Goal: Task Accomplishment & Management: Use online tool/utility

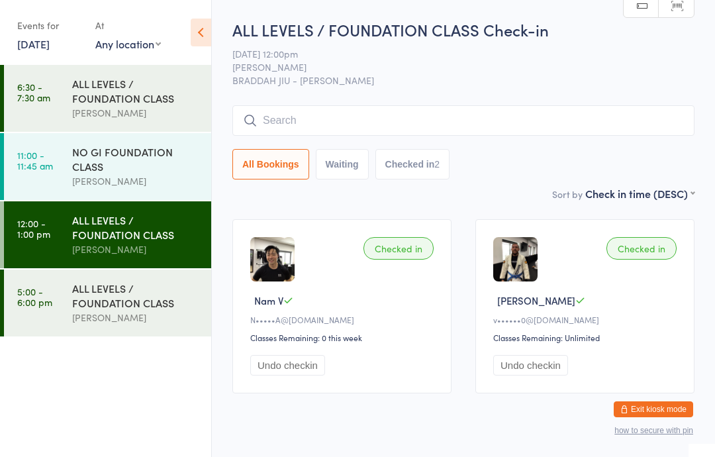
click at [50, 46] on link "[DATE]" at bounding box center [33, 43] width 32 height 15
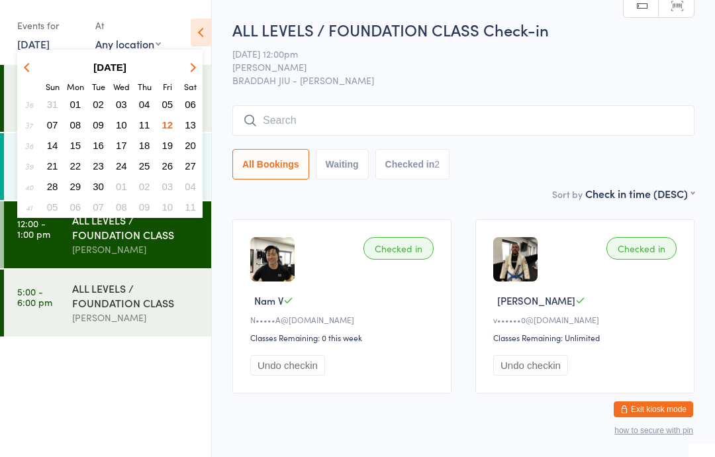
click at [188, 123] on span "13" at bounding box center [190, 124] width 11 height 11
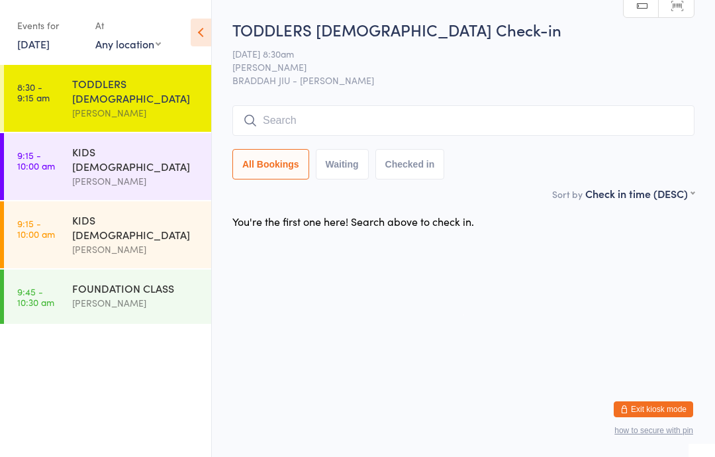
click at [581, 126] on input "search" at bounding box center [463, 120] width 462 height 30
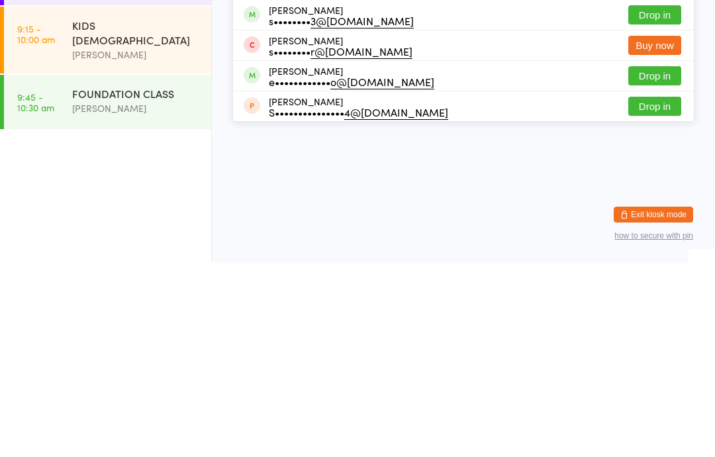
type input "Stef"
click at [365, 260] on div "[PERSON_NAME] e•••••••••••• o@[DOMAIN_NAME]" at bounding box center [351, 270] width 165 height 21
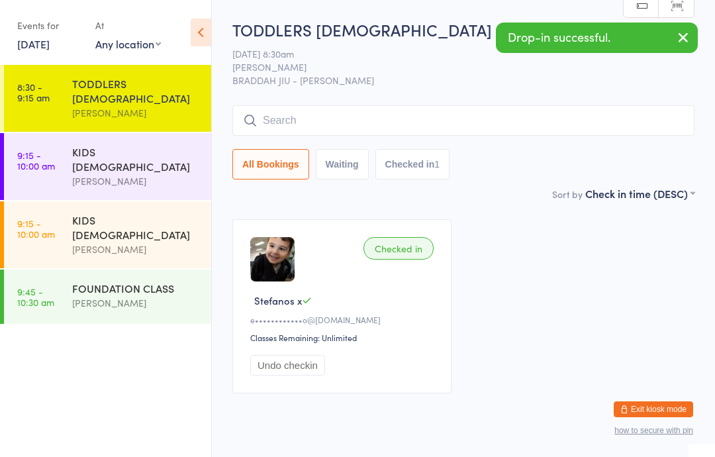
click at [121, 144] on div "KIDS [DEMOGRAPHIC_DATA]" at bounding box center [136, 158] width 128 height 29
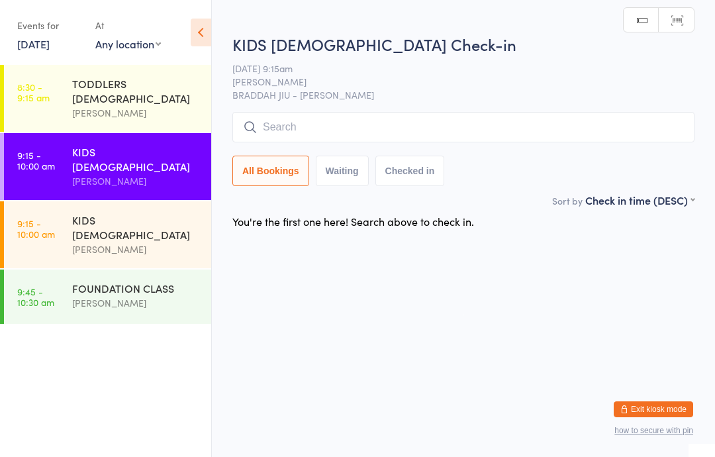
click at [491, 133] on input "search" at bounding box center [463, 127] width 462 height 30
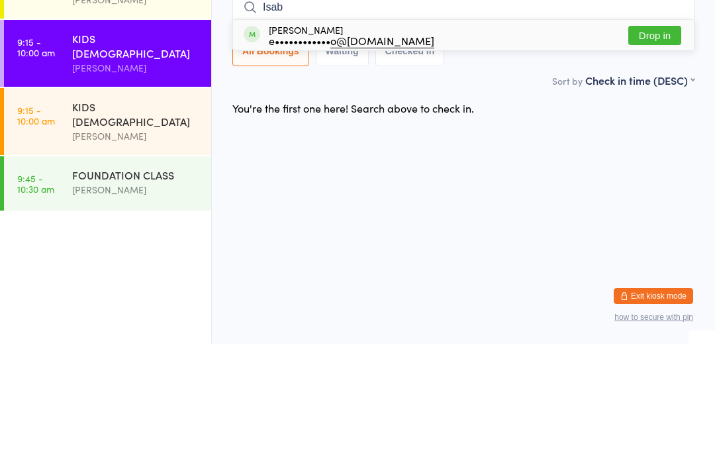
type input "Isab"
click at [347, 148] on div "e•••••••••••• o@[DOMAIN_NAME]" at bounding box center [351, 153] width 165 height 11
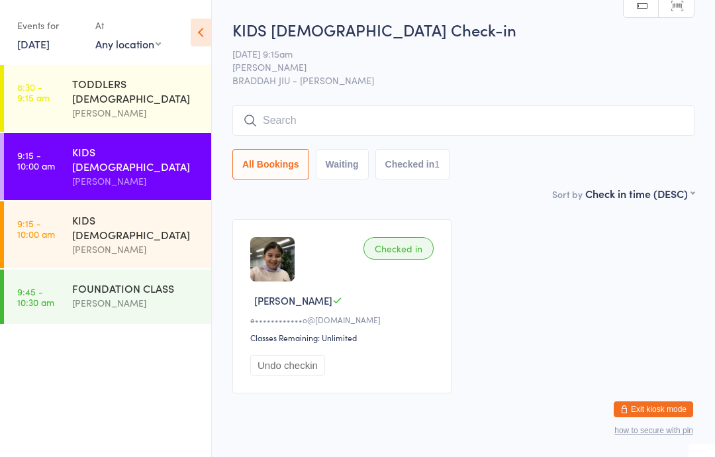
click at [66, 101] on link "8:30 - 9:15 am TODDLERS [DEMOGRAPHIC_DATA] [PERSON_NAME]" at bounding box center [107, 98] width 207 height 67
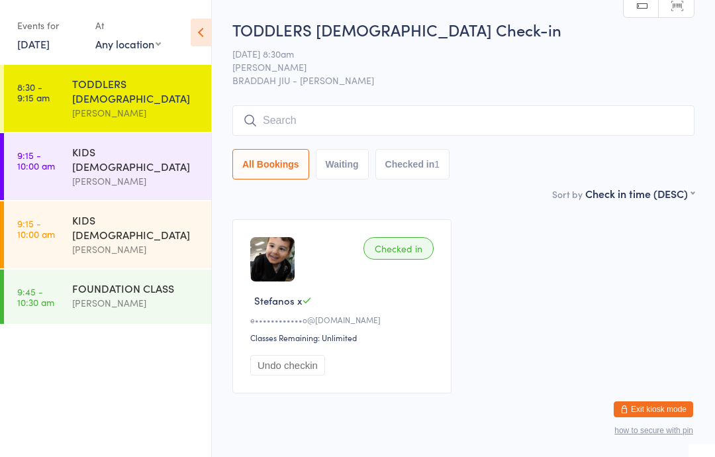
click at [175, 105] on div "[PERSON_NAME]" at bounding box center [136, 112] width 128 height 15
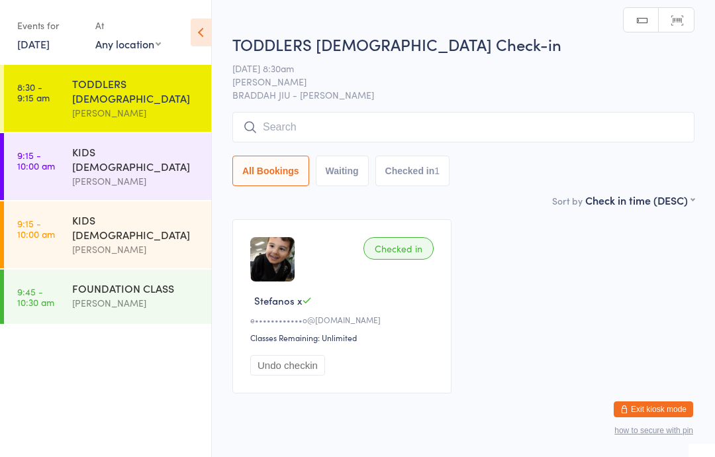
click at [349, 128] on input "search" at bounding box center [463, 127] width 462 height 30
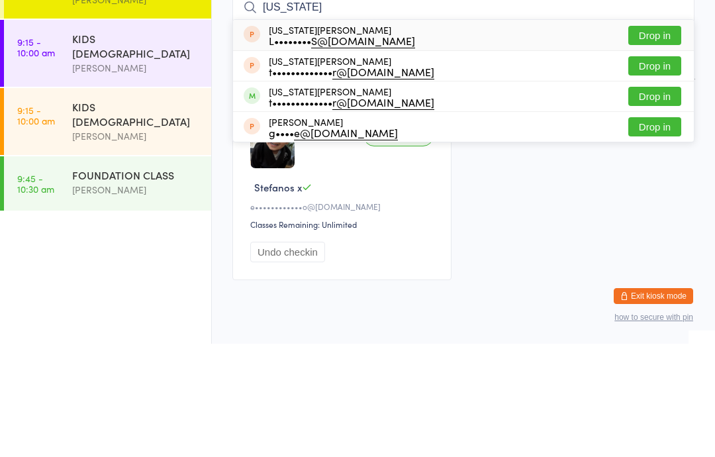
type input "[US_STATE]"
click at [667, 200] on button "Drop in" at bounding box center [654, 209] width 53 height 19
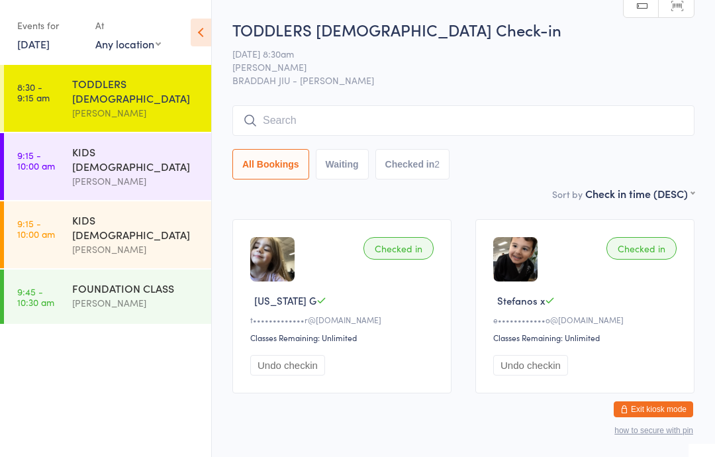
click at [152, 88] on div "TODDLERS [DEMOGRAPHIC_DATA]" at bounding box center [136, 90] width 128 height 29
click at [324, 131] on input "search" at bounding box center [463, 120] width 462 height 30
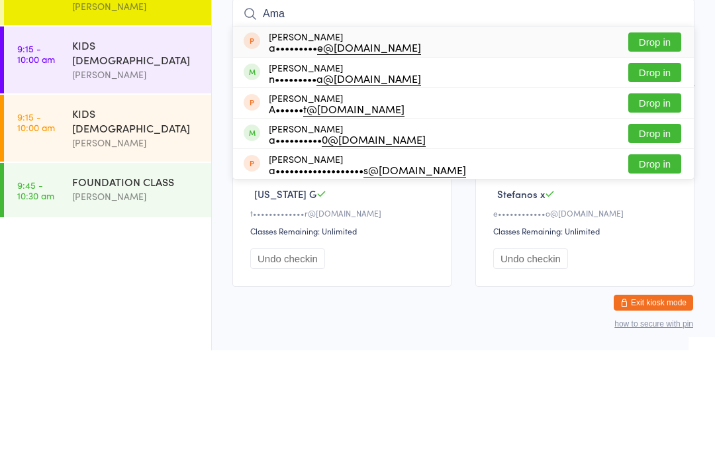
type input "Ama"
click at [651, 169] on button "Drop in" at bounding box center [654, 178] width 53 height 19
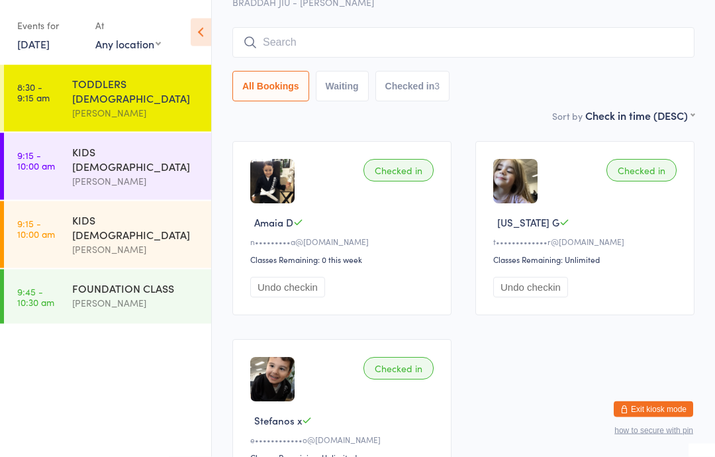
scroll to position [78, 0]
click at [361, 36] on input "search" at bounding box center [463, 42] width 462 height 30
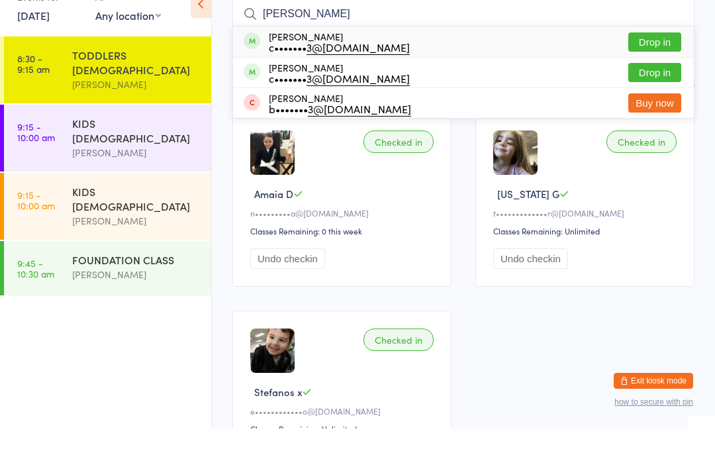
type input "[PERSON_NAME]"
click at [662, 91] on button "Drop in" at bounding box center [654, 100] width 53 height 19
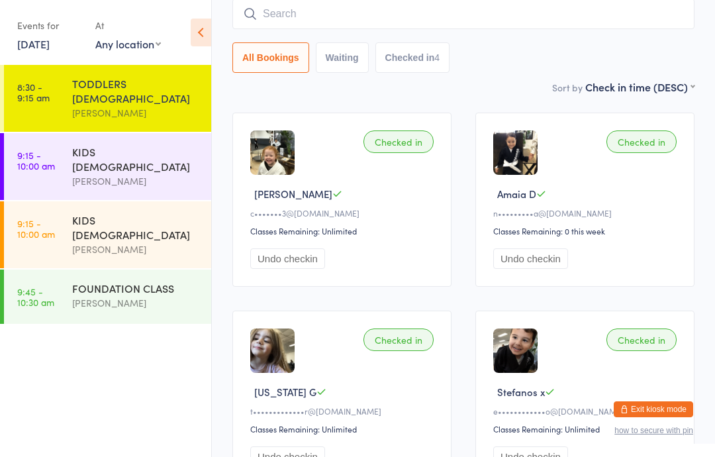
click at [644, 28] on input "search" at bounding box center [463, 14] width 462 height 30
type input "[PERSON_NAME]"
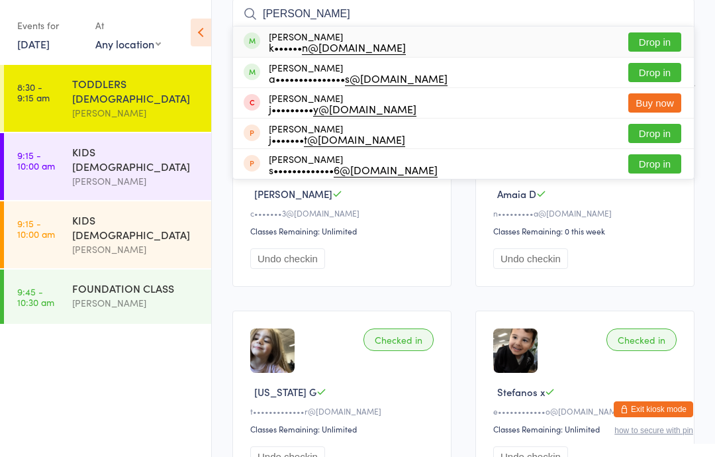
scroll to position [0, 0]
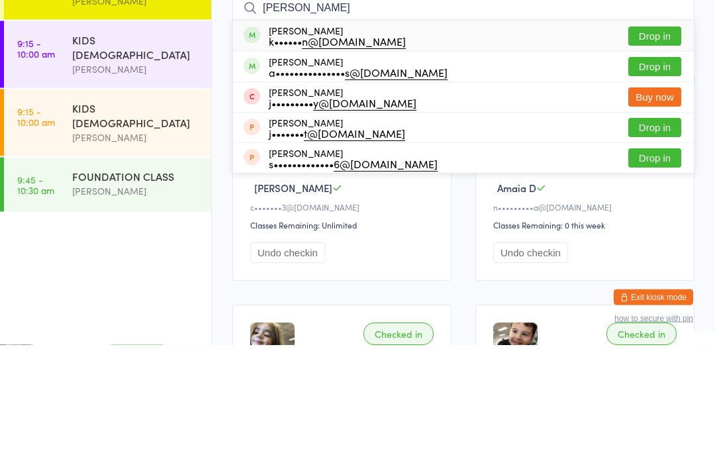
click at [71, 201] on link "9:15 - 10:00 am KIDS [DEMOGRAPHIC_DATA] [PERSON_NAME]" at bounding box center [107, 234] width 207 height 67
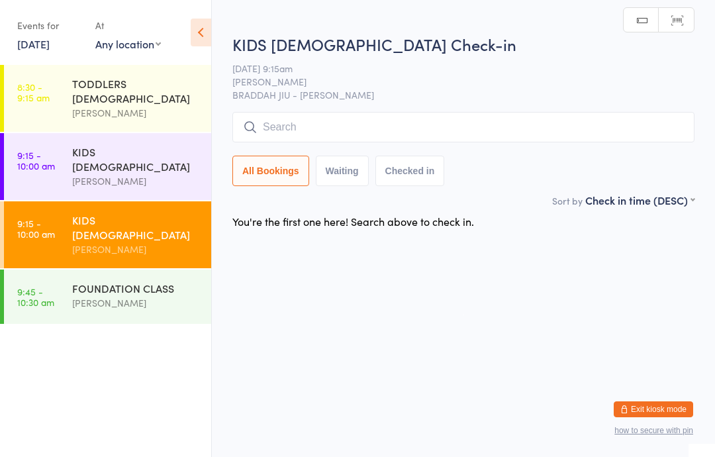
click at [606, 118] on input "search" at bounding box center [463, 127] width 462 height 30
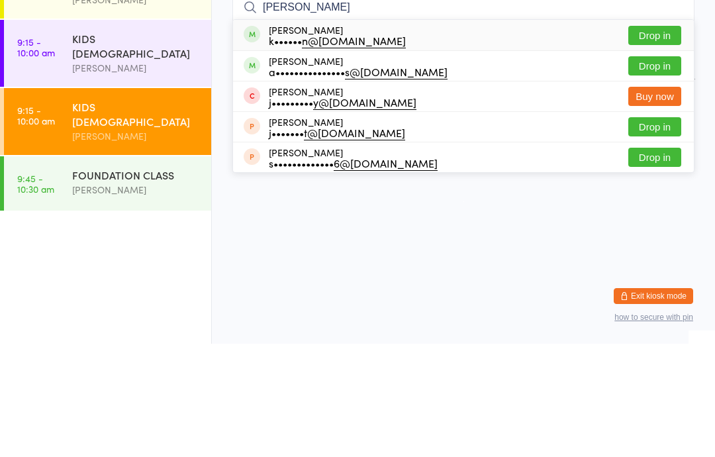
type input "[PERSON_NAME]"
click at [668, 139] on button "Drop in" at bounding box center [654, 148] width 53 height 19
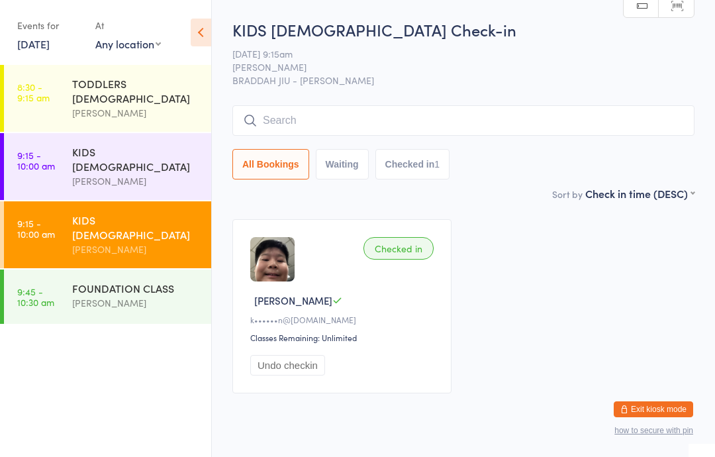
click at [32, 107] on link "8:30 - 9:15 am TODDLERS [DEMOGRAPHIC_DATA] [PERSON_NAME]" at bounding box center [107, 98] width 207 height 67
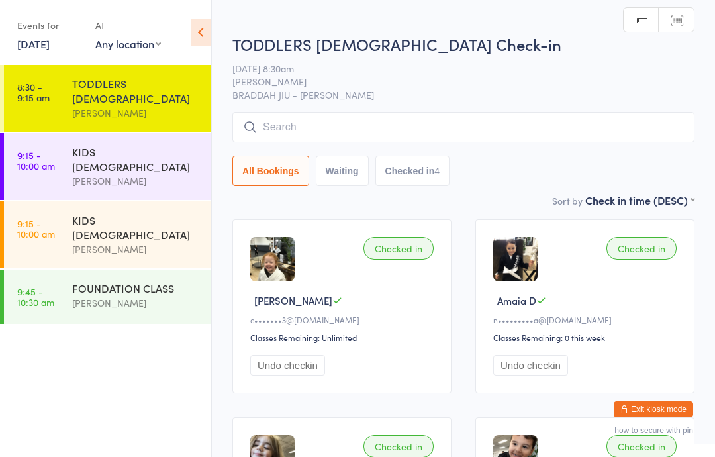
click at [44, 154] on time "9:15 - 10:00 am" at bounding box center [36, 160] width 38 height 21
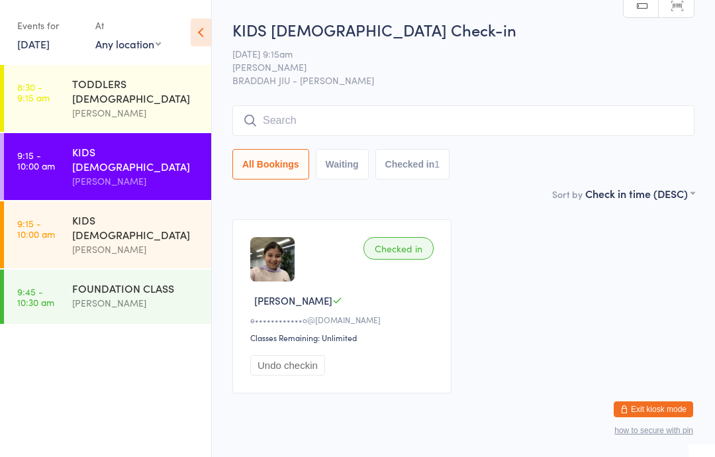
click at [531, 120] on input "search" at bounding box center [463, 120] width 462 height 30
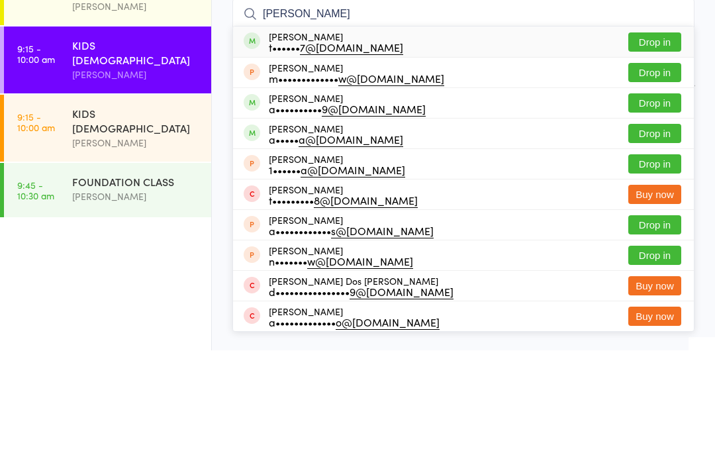
click at [669, 105] on input "[PERSON_NAME]" at bounding box center [463, 120] width 462 height 30
click at [668, 105] on input "[PERSON_NAME]" at bounding box center [463, 120] width 462 height 30
click at [664, 105] on input "[PERSON_NAME]" at bounding box center [463, 120] width 462 height 30
type input "[PERSON_NAME]"
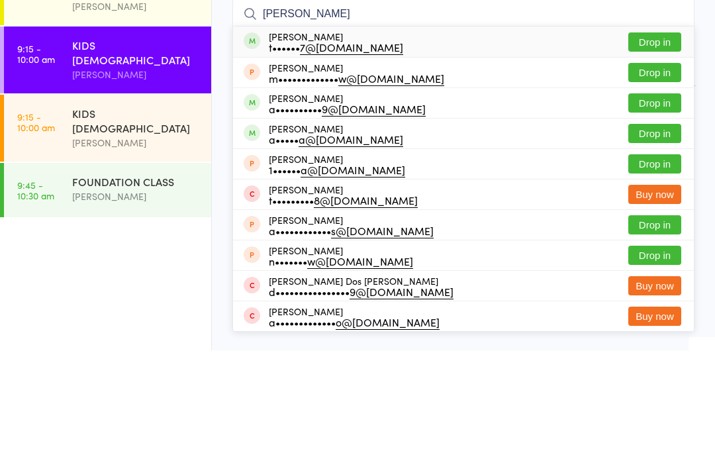
click at [646, 139] on button "Drop in" at bounding box center [654, 148] width 53 height 19
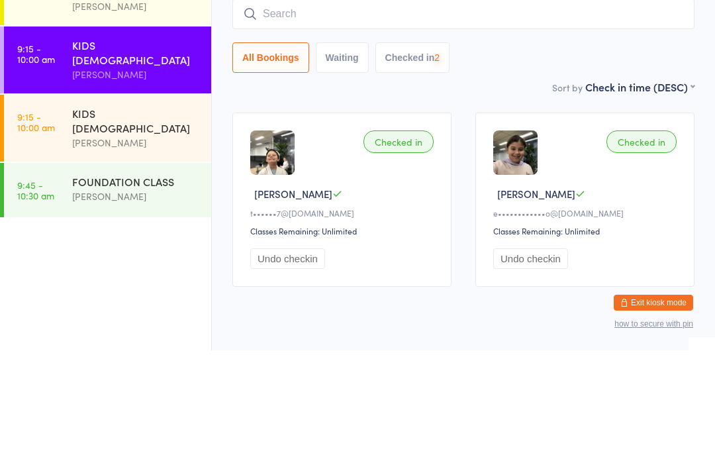
click at [664, 105] on input "search" at bounding box center [463, 120] width 462 height 30
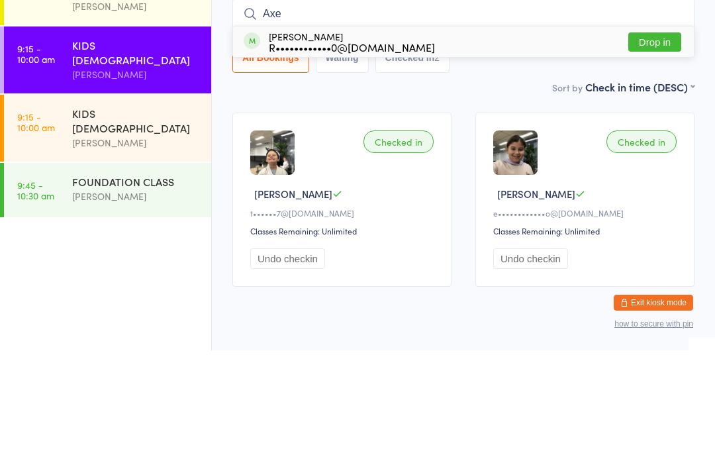
type input "Axe"
click at [659, 139] on button "Drop in" at bounding box center [654, 148] width 53 height 19
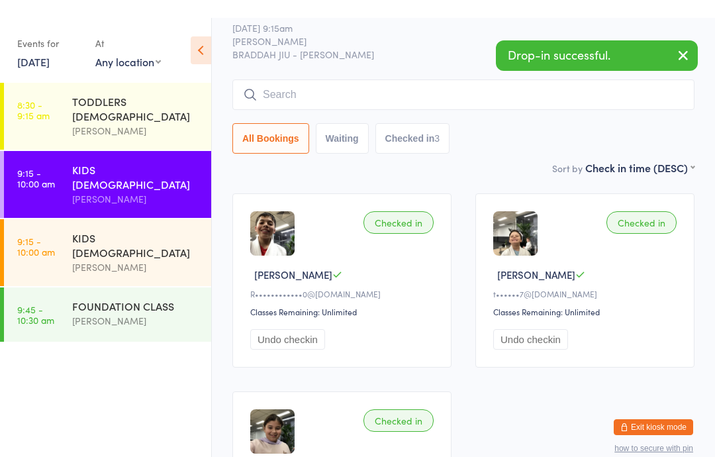
scroll to position [26, 0]
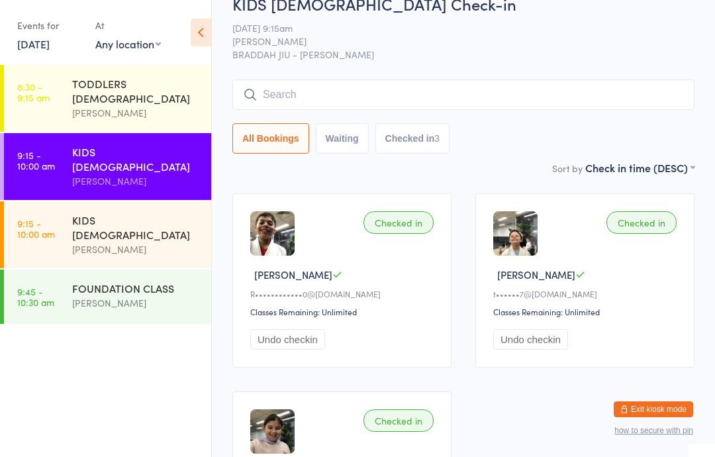
click at [628, 105] on input "search" at bounding box center [463, 94] width 462 height 30
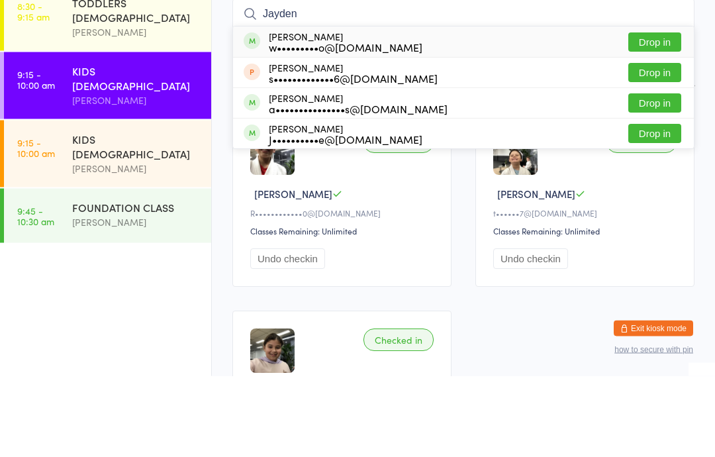
type input "Jayden"
click at [660, 114] on button "Drop in" at bounding box center [654, 123] width 53 height 19
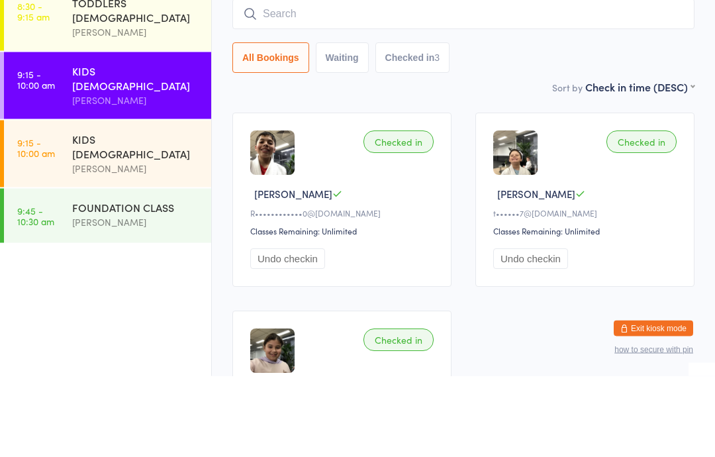
scroll to position [107, 0]
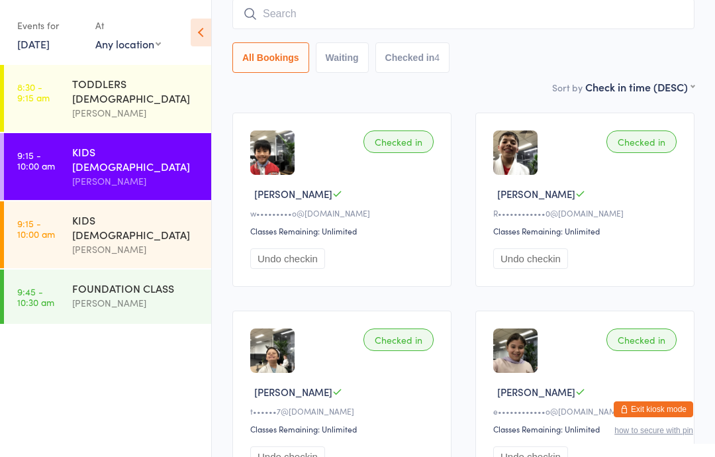
click at [289, 17] on input "search" at bounding box center [463, 14] width 462 height 30
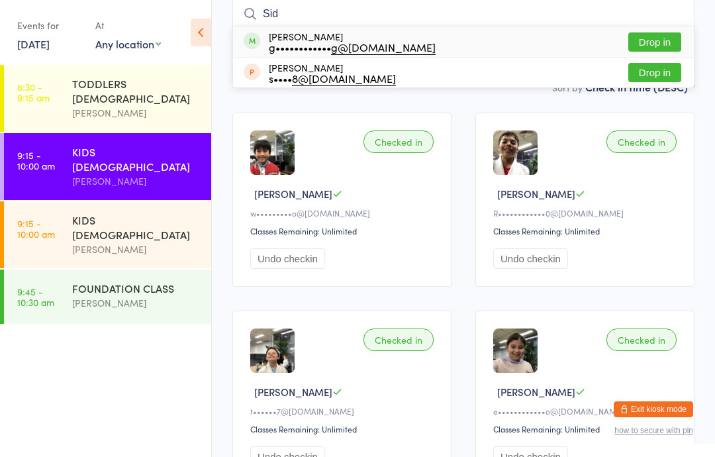
type input "Sid"
click at [242, 45] on div "[PERSON_NAME] g•••••••••••• g@[DOMAIN_NAME] Drop in" at bounding box center [463, 41] width 461 height 30
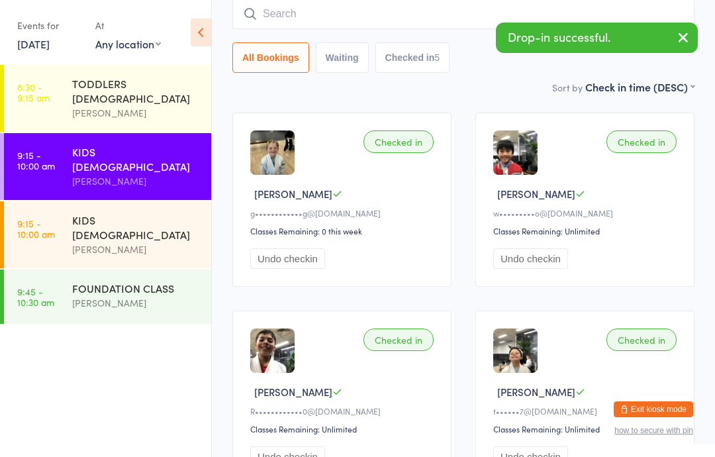
click at [156, 212] on div "KIDS [DEMOGRAPHIC_DATA]" at bounding box center [136, 226] width 128 height 29
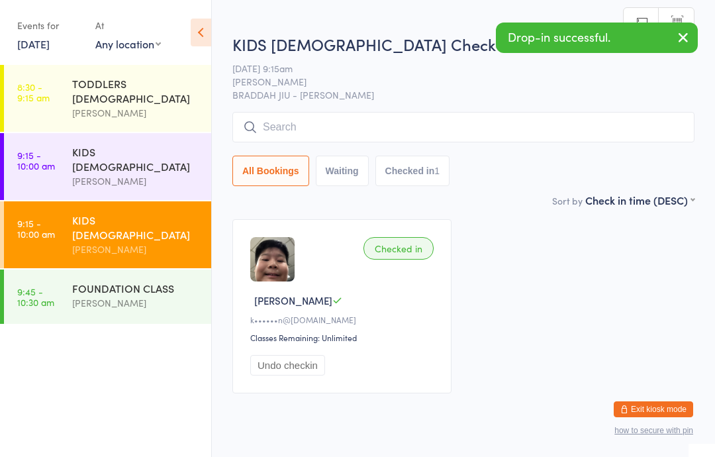
click at [580, 117] on input "search" at bounding box center [463, 127] width 462 height 30
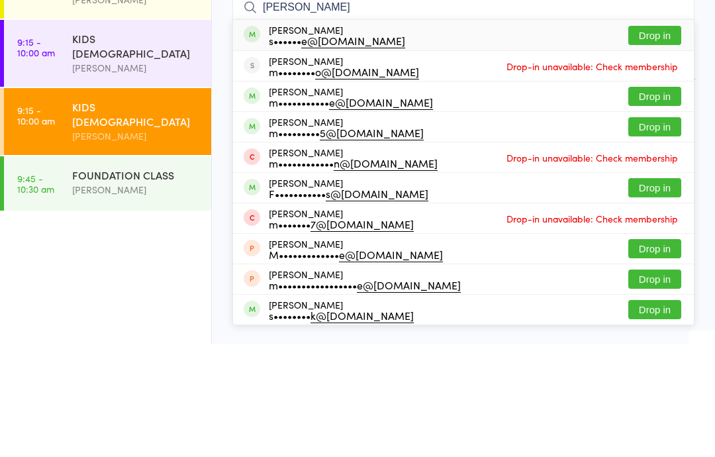
type input "[PERSON_NAME]"
click at [670, 139] on button "Drop in" at bounding box center [654, 148] width 53 height 19
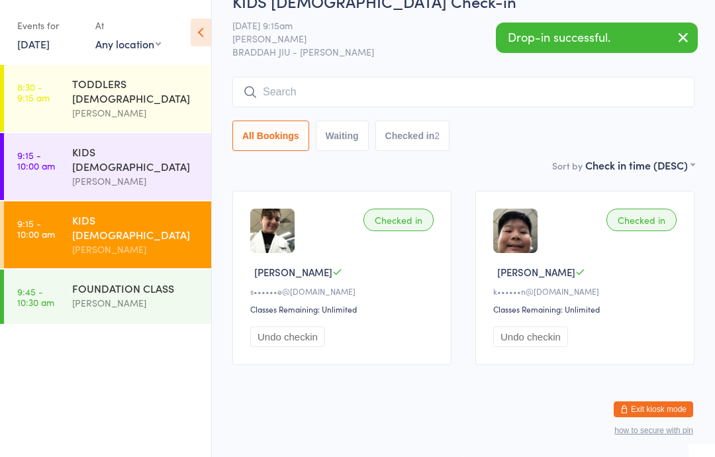
click at [74, 133] on div "KIDS [DEMOGRAPHIC_DATA] [PERSON_NAME]" at bounding box center [141, 166] width 139 height 67
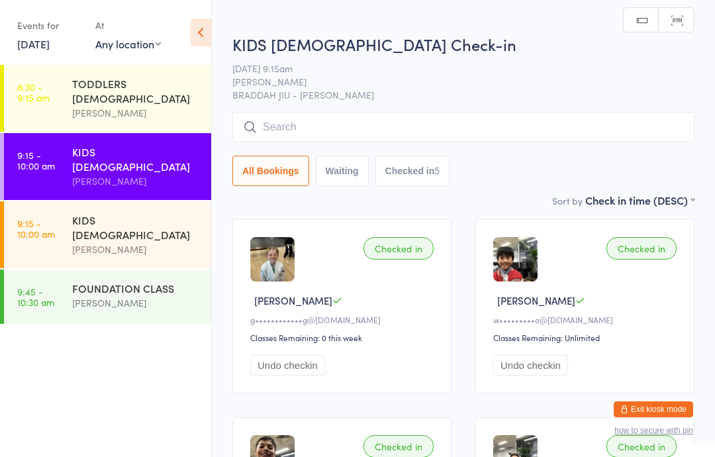
click at [297, 134] on input "search" at bounding box center [463, 127] width 462 height 30
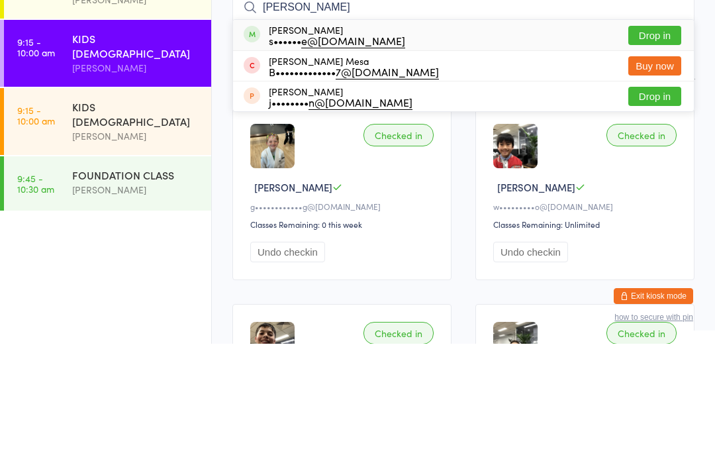
type input "[PERSON_NAME]"
click at [665, 139] on button "Drop in" at bounding box center [654, 148] width 53 height 19
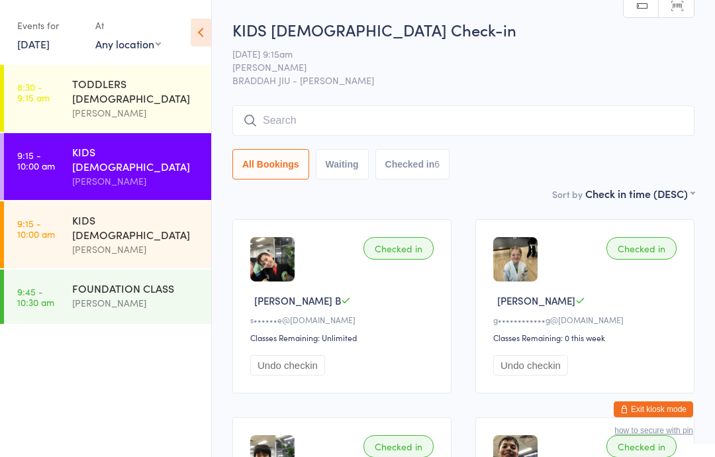
click at [321, 122] on input "search" at bounding box center [463, 120] width 462 height 30
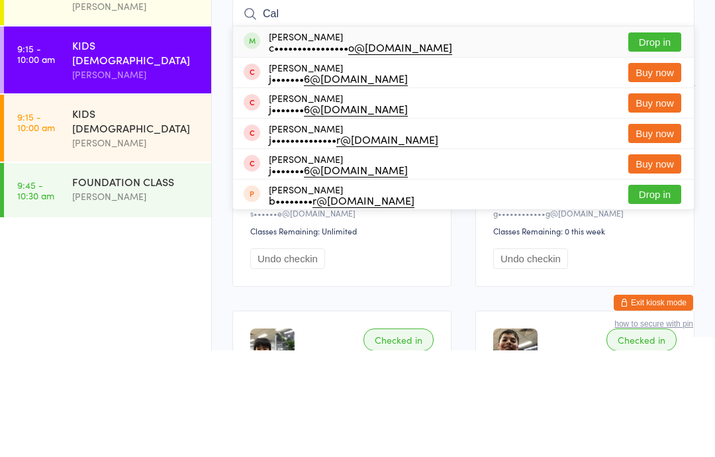
type input "Cal"
click at [658, 139] on button "Drop in" at bounding box center [654, 148] width 53 height 19
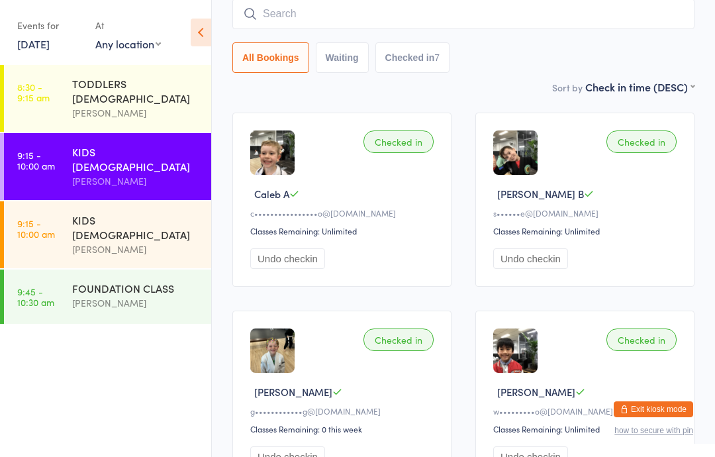
click at [399, 19] on input "search" at bounding box center [463, 14] width 462 height 30
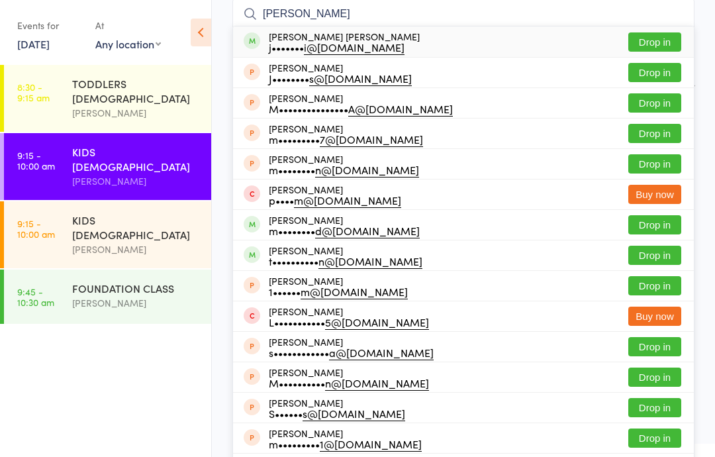
type input "[PERSON_NAME]"
click at [658, 48] on button "Drop in" at bounding box center [654, 41] width 53 height 19
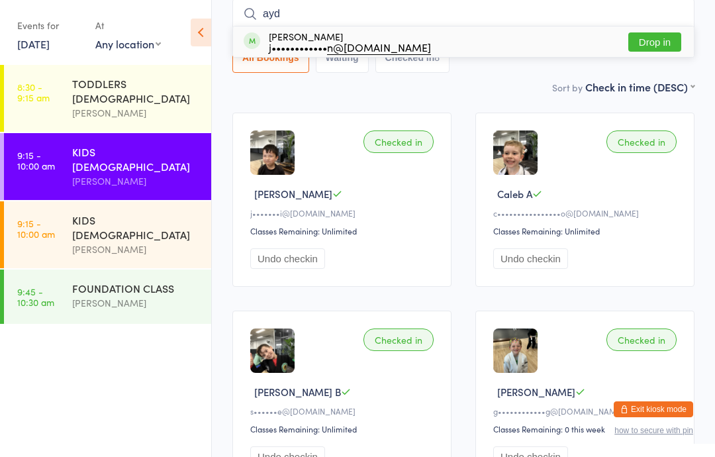
type input "ayd"
click at [647, 48] on button "Drop in" at bounding box center [654, 41] width 53 height 19
